Goal: Task Accomplishment & Management: Manage account settings

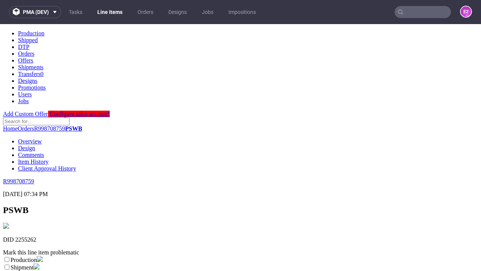
scroll to position [132, 0]
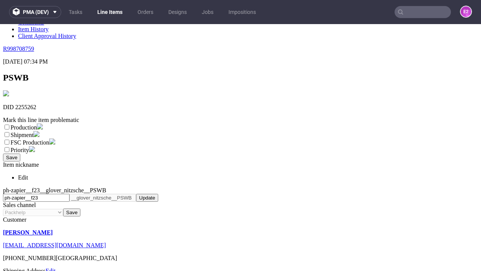
select select "dtp_ca_needed"
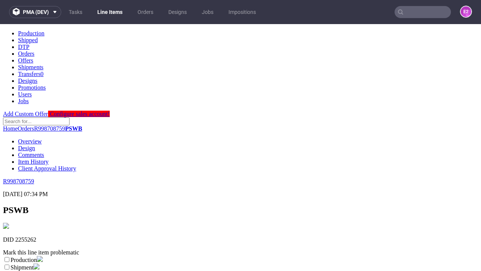
scroll to position [0, 0]
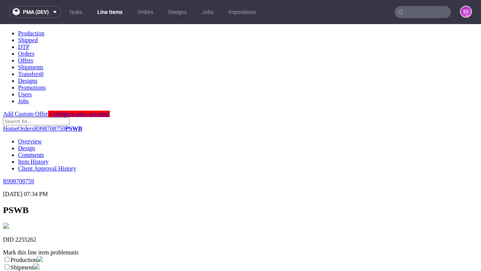
checkbox input "true"
